Goal: Information Seeking & Learning: Learn about a topic

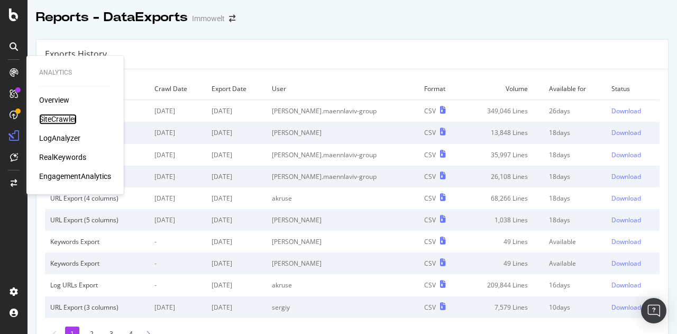
click at [55, 116] on div "SiteCrawler" at bounding box center [58, 119] width 38 height 11
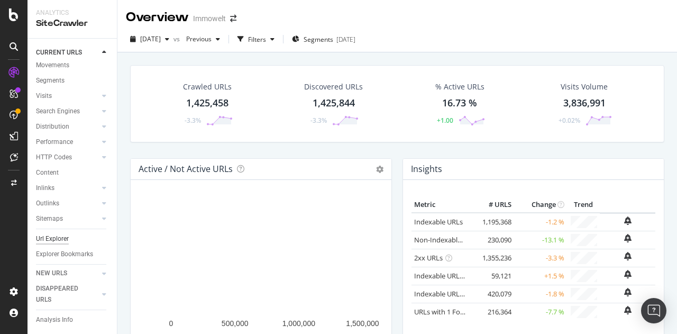
scroll to position [32, 0]
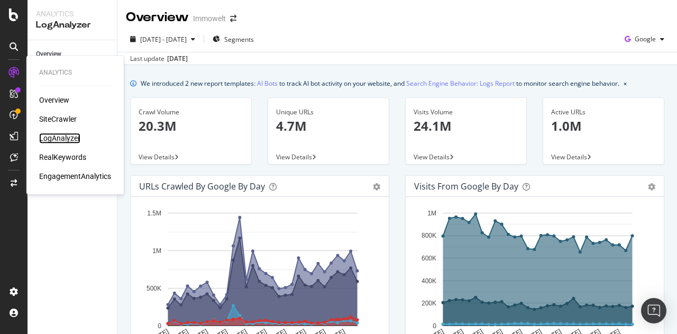
click at [65, 134] on div "LogAnalyzer" at bounding box center [59, 138] width 41 height 11
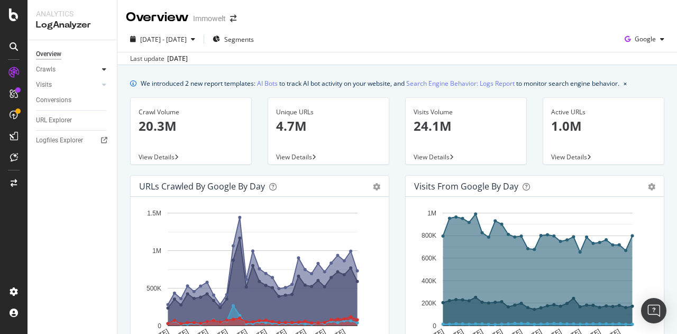
click at [103, 70] on icon at bounding box center [104, 69] width 4 height 6
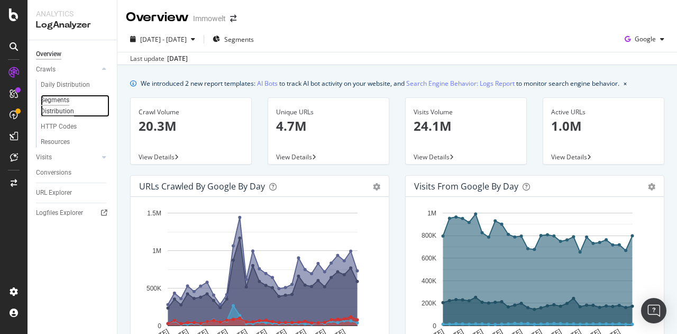
click at [64, 109] on div "Segments Distribution" at bounding box center [70, 106] width 59 height 22
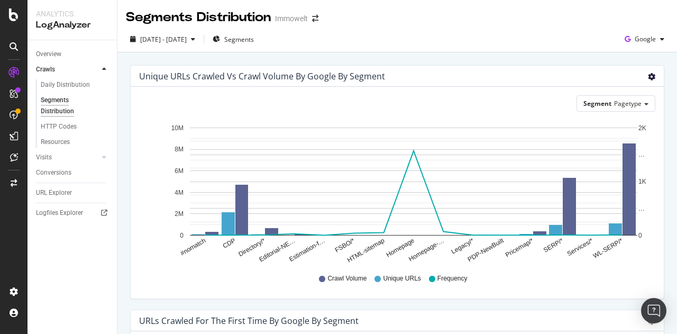
click at [648, 77] on icon "gear" at bounding box center [651, 76] width 7 height 7
click at [648, 78] on icon "gear" at bounding box center [651, 76] width 7 height 7
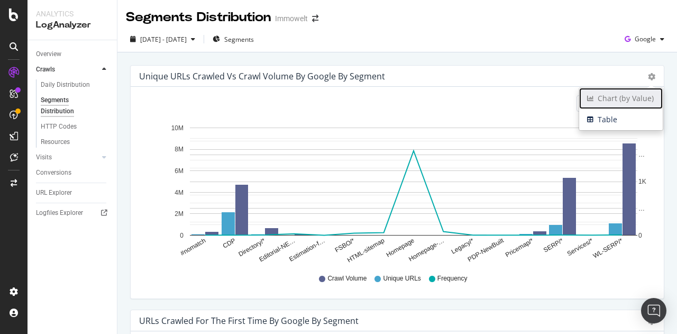
click at [599, 100] on span "Chart (by Value)" at bounding box center [621, 98] width 84 height 16
click at [605, 100] on span "Chart (by Value)" at bounding box center [621, 98] width 84 height 16
click at [536, 68] on div "Unique URLs Crawled vs Crawl Volume by google by Segment Chart (by Value) Table" at bounding box center [397, 76] width 533 height 21
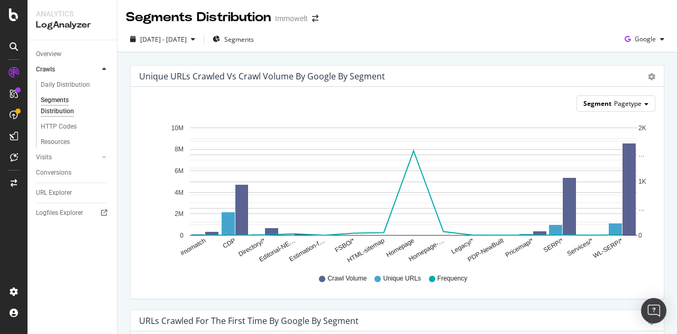
click at [623, 99] on span "Pagetype" at bounding box center [627, 103] width 27 height 9
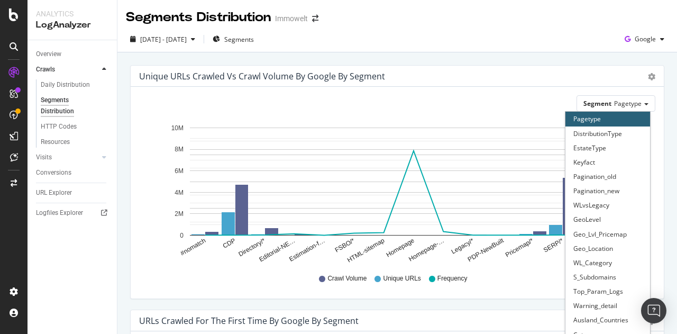
drag, startPoint x: 595, startPoint y: 90, endPoint x: 626, endPoint y: 87, distance: 30.3
click at [600, 88] on div "Segment Pagetype Pagetype DistributionType EstateType Keyfact Pagination_old Pa…" at bounding box center [397, 193] width 533 height 212
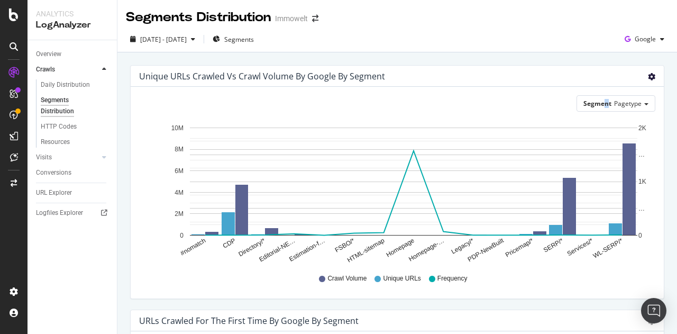
click at [648, 80] on icon "gear" at bounding box center [651, 76] width 7 height 7
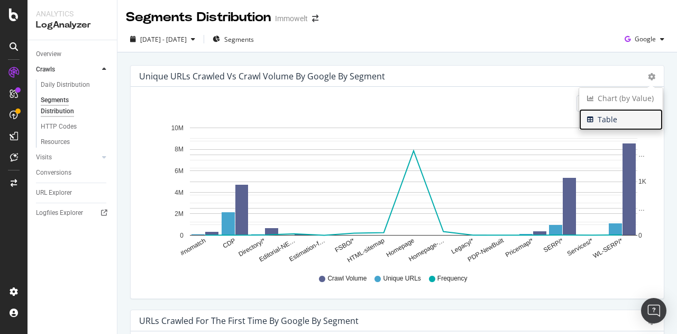
click at [600, 119] on span "Table" at bounding box center [621, 120] width 84 height 16
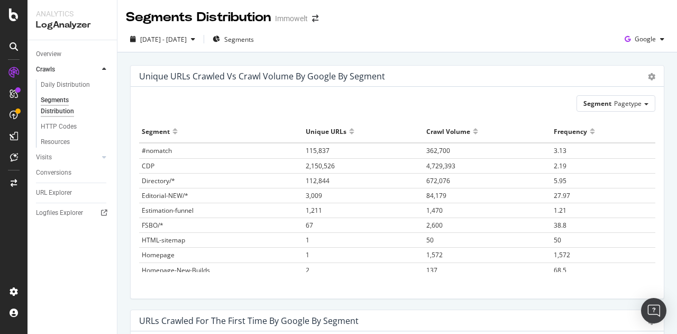
click at [637, 79] on div "Chart (by Value) Table" at bounding box center [646, 76] width 18 height 11
click at [648, 78] on icon "gear" at bounding box center [651, 76] width 7 height 7
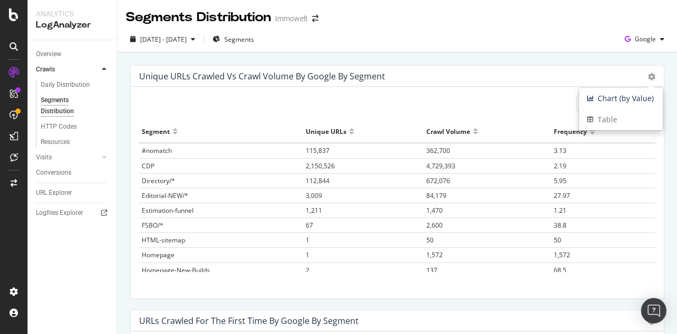
drag, startPoint x: 504, startPoint y: 87, endPoint x: 512, endPoint y: 88, distance: 8.1
click at [504, 87] on div "Segment Pagetype Hold CTRL while clicking to filter the report. Segment Unique …" at bounding box center [397, 193] width 533 height 212
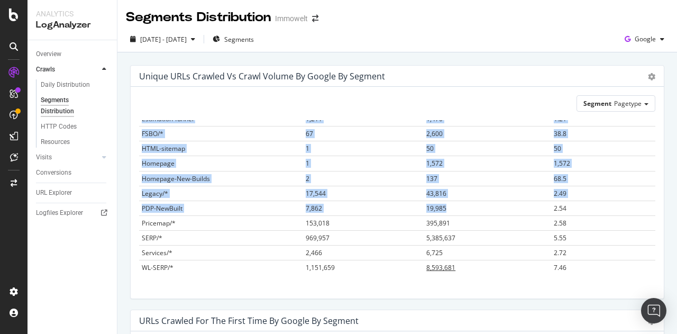
scroll to position [53, 0]
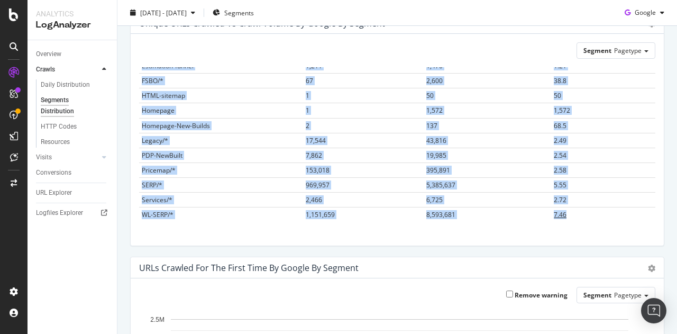
drag, startPoint x: 137, startPoint y: 130, endPoint x: 568, endPoint y: 213, distance: 438.5
click at [568, 213] on div "Segment Pagetype Hold CTRL while clicking to filter the report. Segment Unique …" at bounding box center [397, 140] width 533 height 212
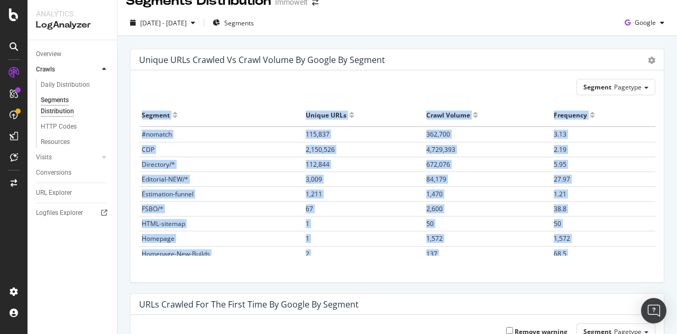
scroll to position [0, 0]
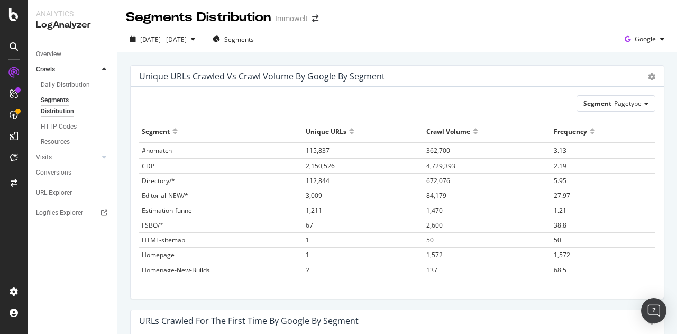
click at [298, 42] on div "2025 Jul. 19th - Aug. 17th Segments Google" at bounding box center [396, 41] width 559 height 21
click at [254, 39] on span "Segments" at bounding box center [239, 39] width 30 height 9
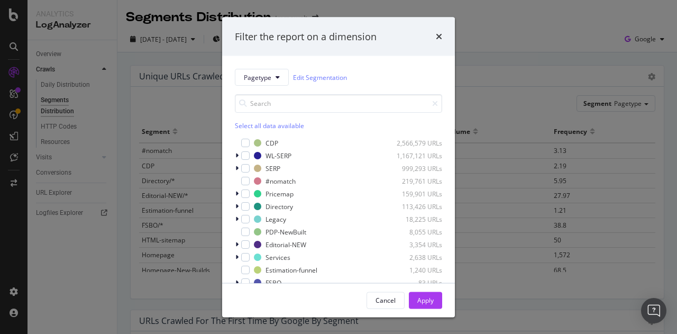
click at [234, 155] on div "Pagetype Edit Segmentation Select all data available CDP 2,566,579 URLs WL-SERP…" at bounding box center [338, 169] width 233 height 226
click at [239, 154] on div "modal" at bounding box center [238, 155] width 6 height 11
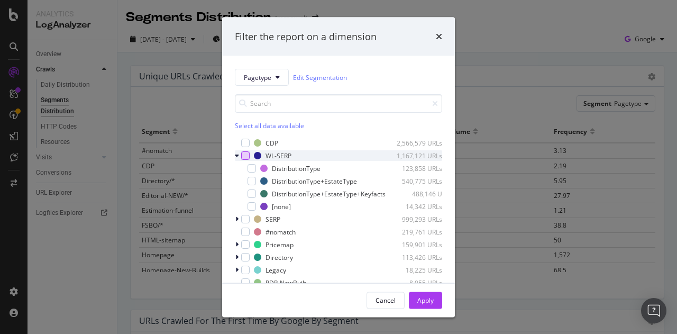
click at [242, 154] on div "modal" at bounding box center [245, 155] width 8 height 8
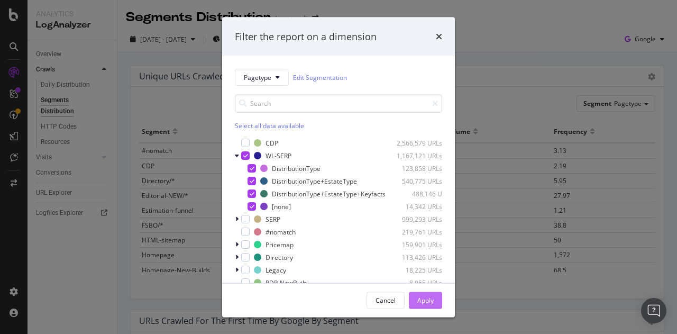
click at [422, 293] on div "Apply" at bounding box center [425, 300] width 16 height 16
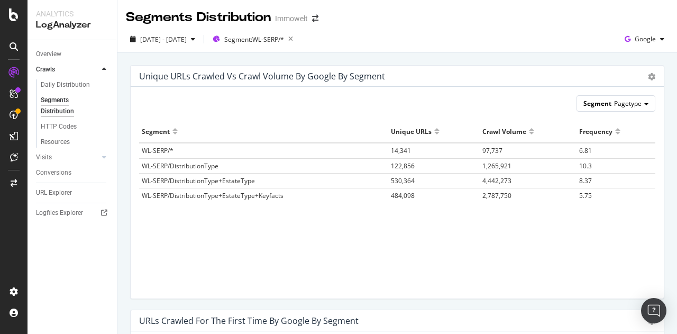
click at [627, 102] on span "Pagetype" at bounding box center [627, 103] width 27 height 9
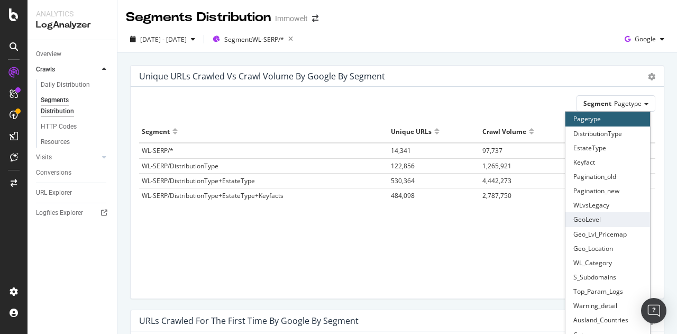
click at [598, 222] on div "GeoLevel" at bounding box center [607, 219] width 85 height 14
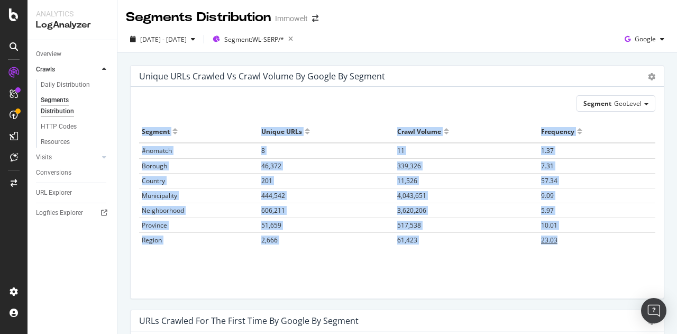
drag, startPoint x: 137, startPoint y: 128, endPoint x: 569, endPoint y: 239, distance: 445.9
click at [569, 239] on div "Segment GeoLevel Hold CTRL while clicking to filter the report. Segment Unique …" at bounding box center [397, 193] width 533 height 212
copy table "Segment Unique URLs Crawl Volume Frequency #nomatch 8 11 1.37 Borough 46,372 33…"
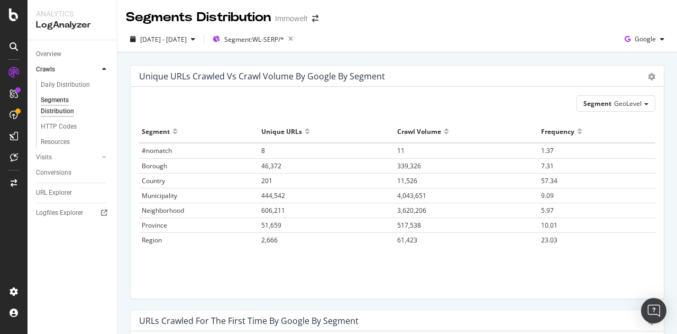
click at [400, 72] on div "Unique URLs Crawled vs Crawl Volume by google by Segment" at bounding box center [385, 76] width 493 height 11
click at [656, 41] on div "button" at bounding box center [662, 39] width 13 height 6
